Goal: Task Accomplishment & Management: Complete application form

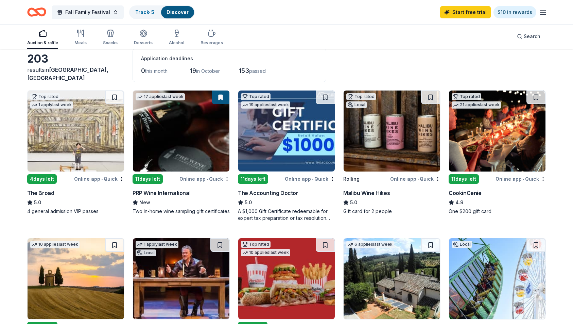
scroll to position [36, 0]
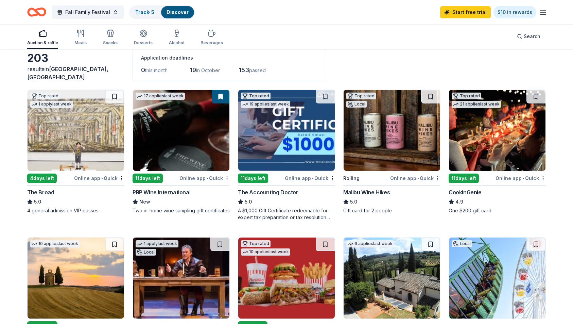
click at [73, 146] on img at bounding box center [76, 130] width 97 height 81
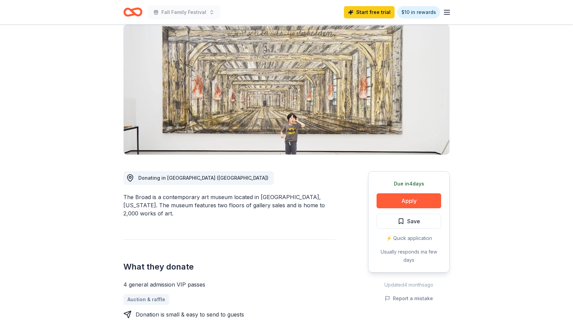
scroll to position [45, 0]
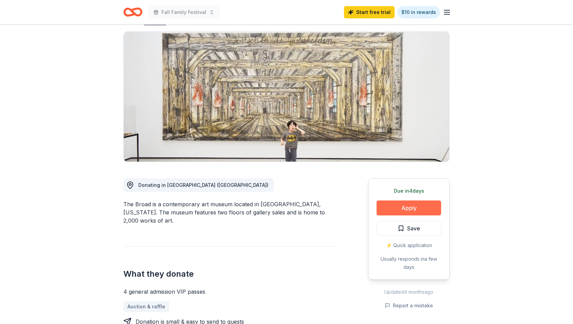
click at [415, 208] on button "Apply" at bounding box center [409, 207] width 65 height 15
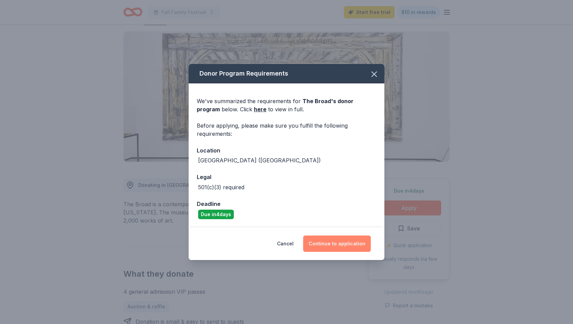
click at [334, 243] on button "Continue to application" at bounding box center [337, 243] width 68 height 16
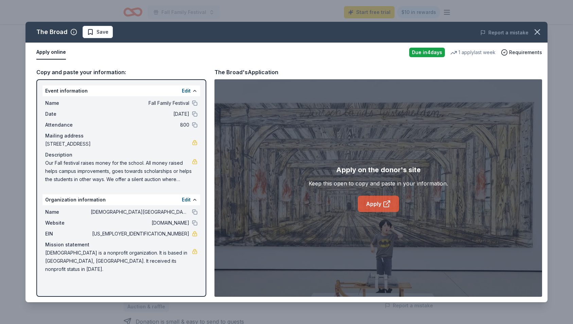
click at [380, 202] on link "Apply" at bounding box center [378, 204] width 41 height 16
